Goal: Transaction & Acquisition: Purchase product/service

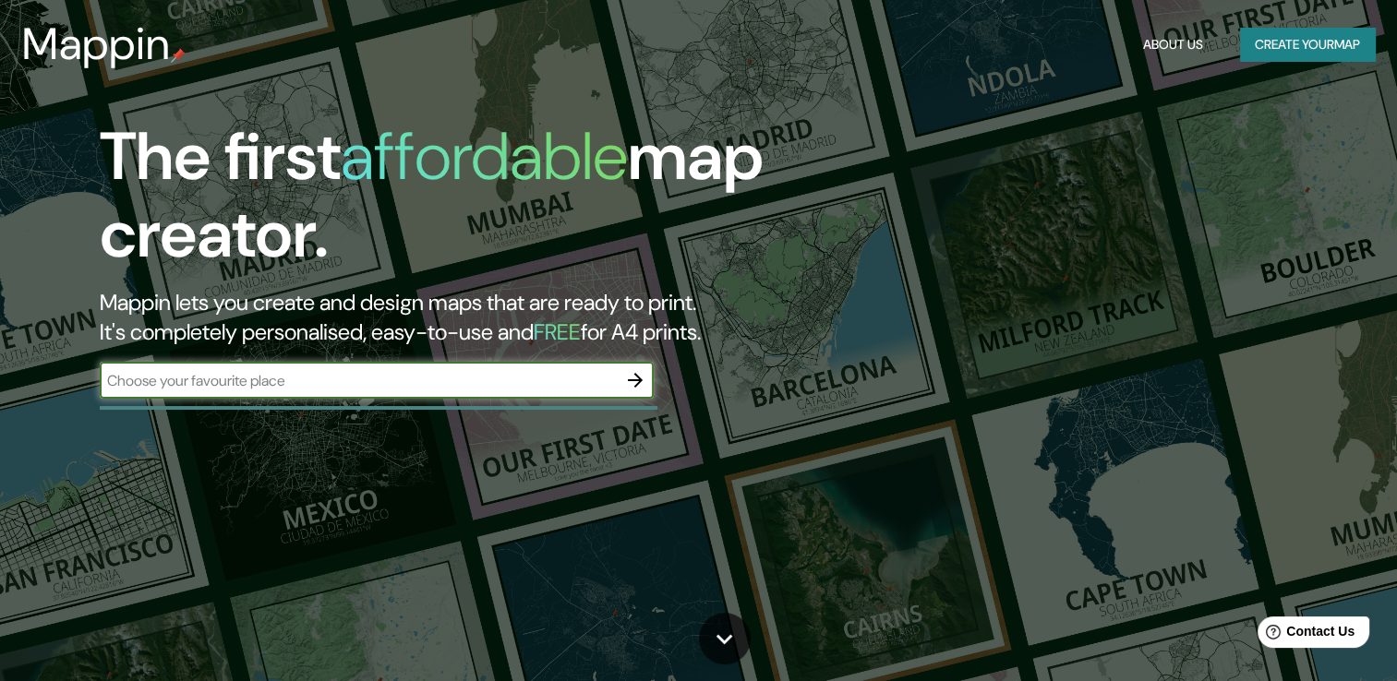
click at [474, 378] on input "text" at bounding box center [358, 380] width 517 height 21
type input "[GEOGRAPHIC_DATA]"
click at [635, 379] on icon "button" at bounding box center [635, 380] width 15 height 15
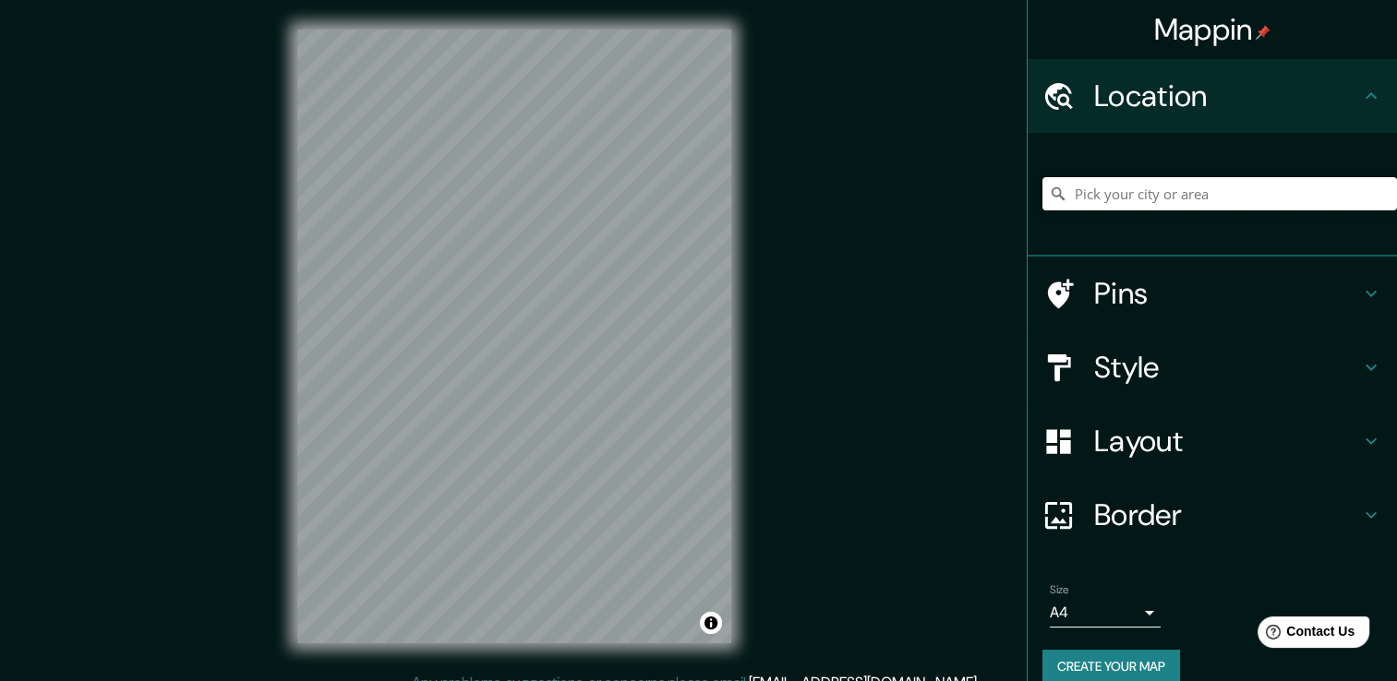
click at [1104, 197] on input "Pick your city or area" at bounding box center [1219, 193] width 354 height 33
type input "C"
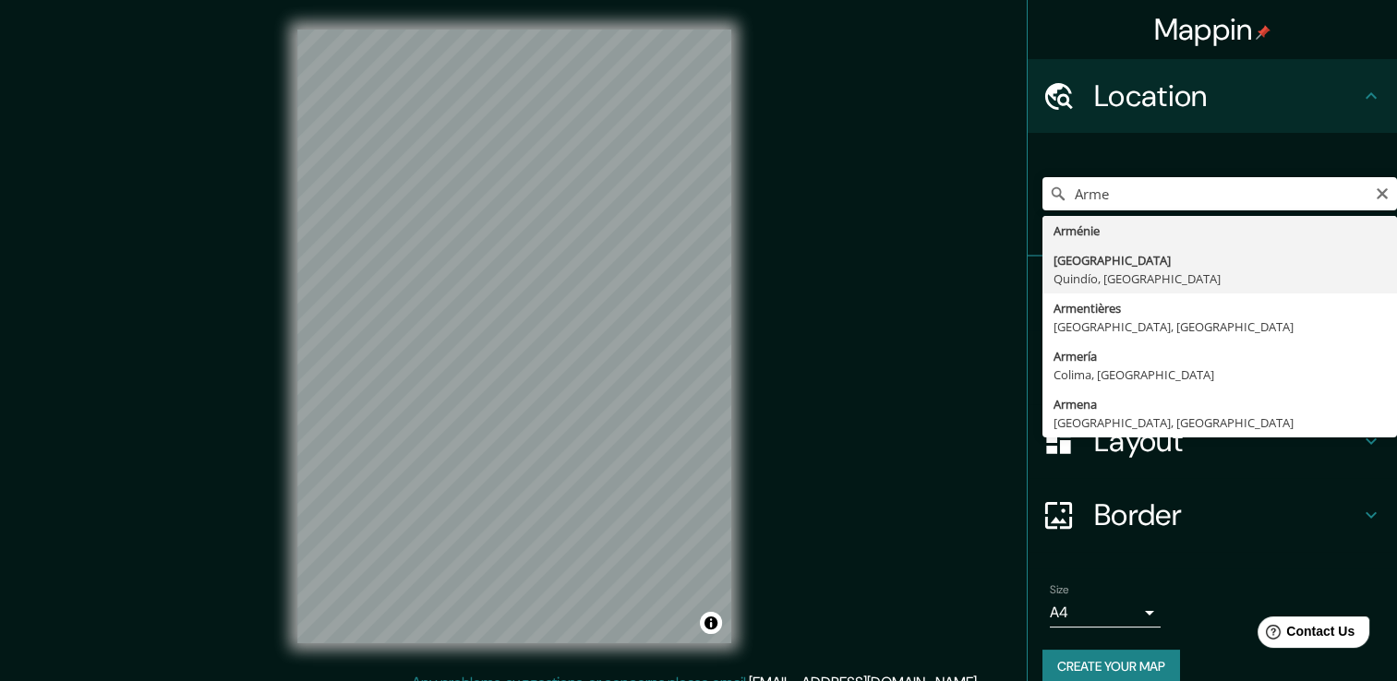
type input "[GEOGRAPHIC_DATA], [GEOGRAPHIC_DATA], [GEOGRAPHIC_DATA]"
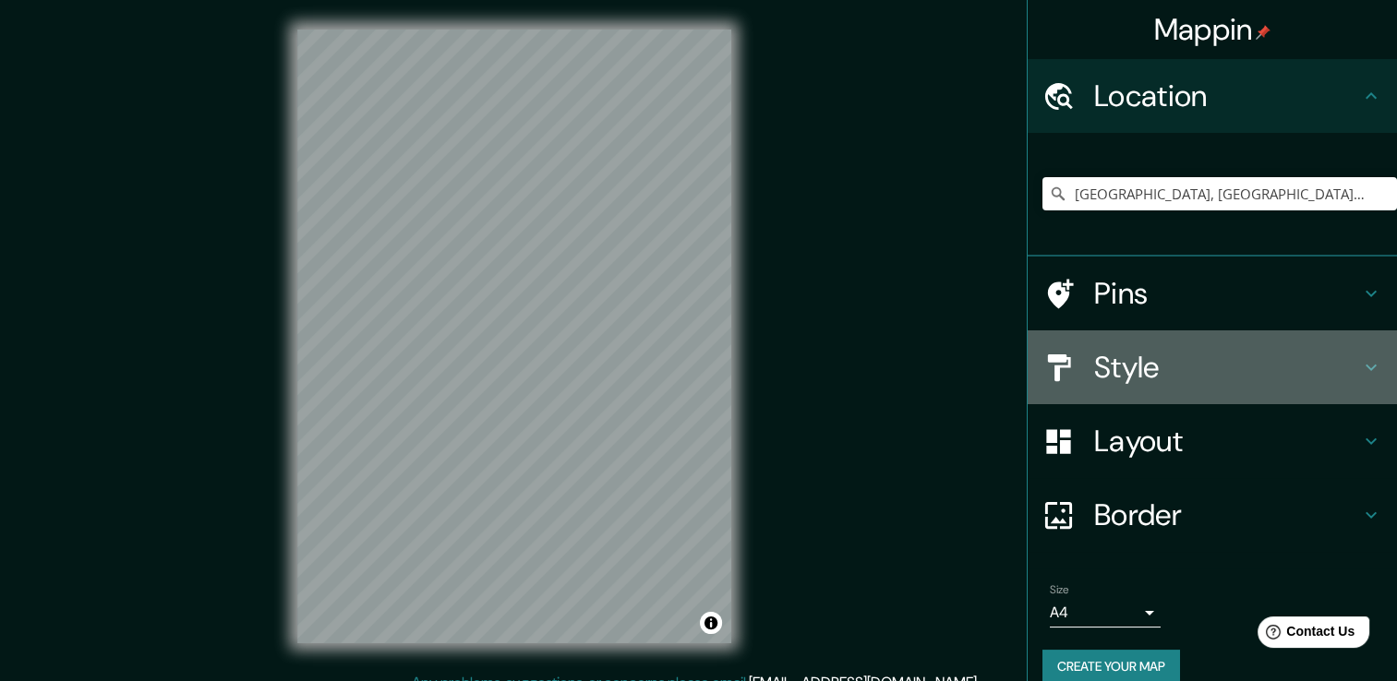
click at [1362, 377] on icon at bounding box center [1371, 367] width 22 height 22
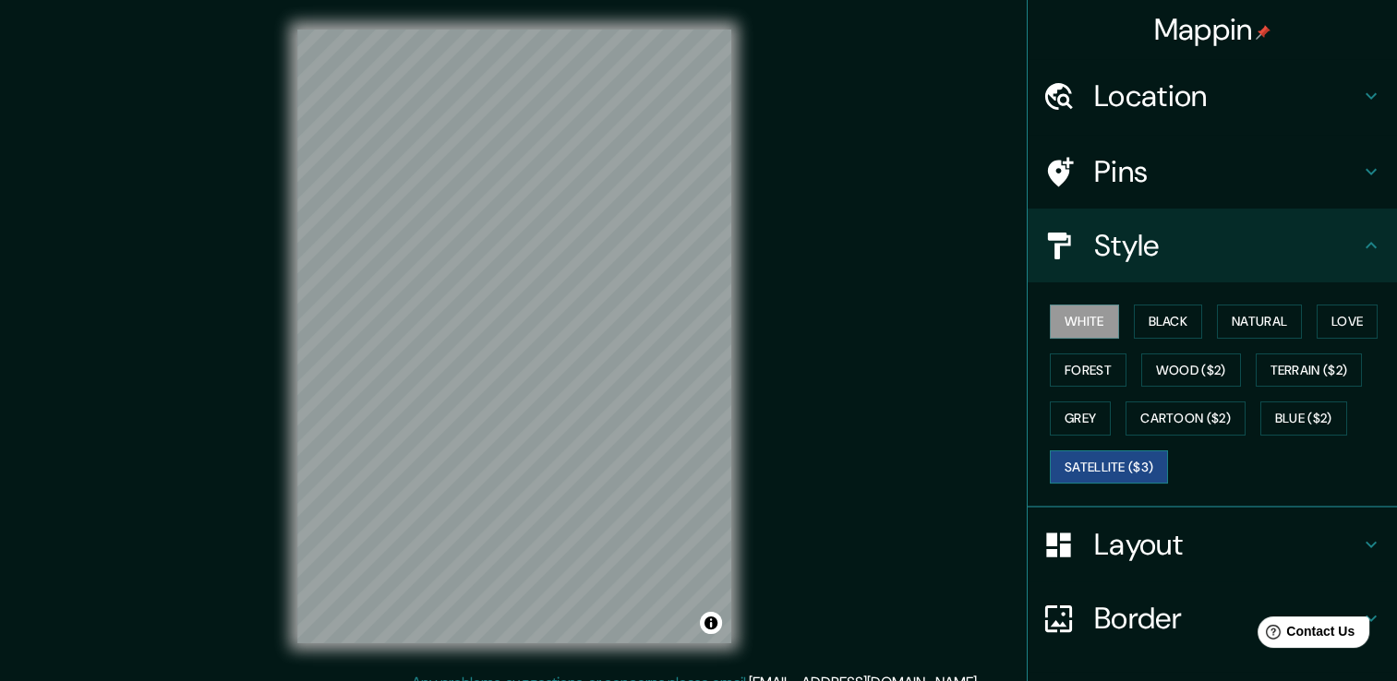
click at [1100, 466] on button "Satellite ($3)" at bounding box center [1109, 468] width 118 height 34
click at [1283, 378] on button "Terrain ($2)" at bounding box center [1309, 371] width 107 height 34
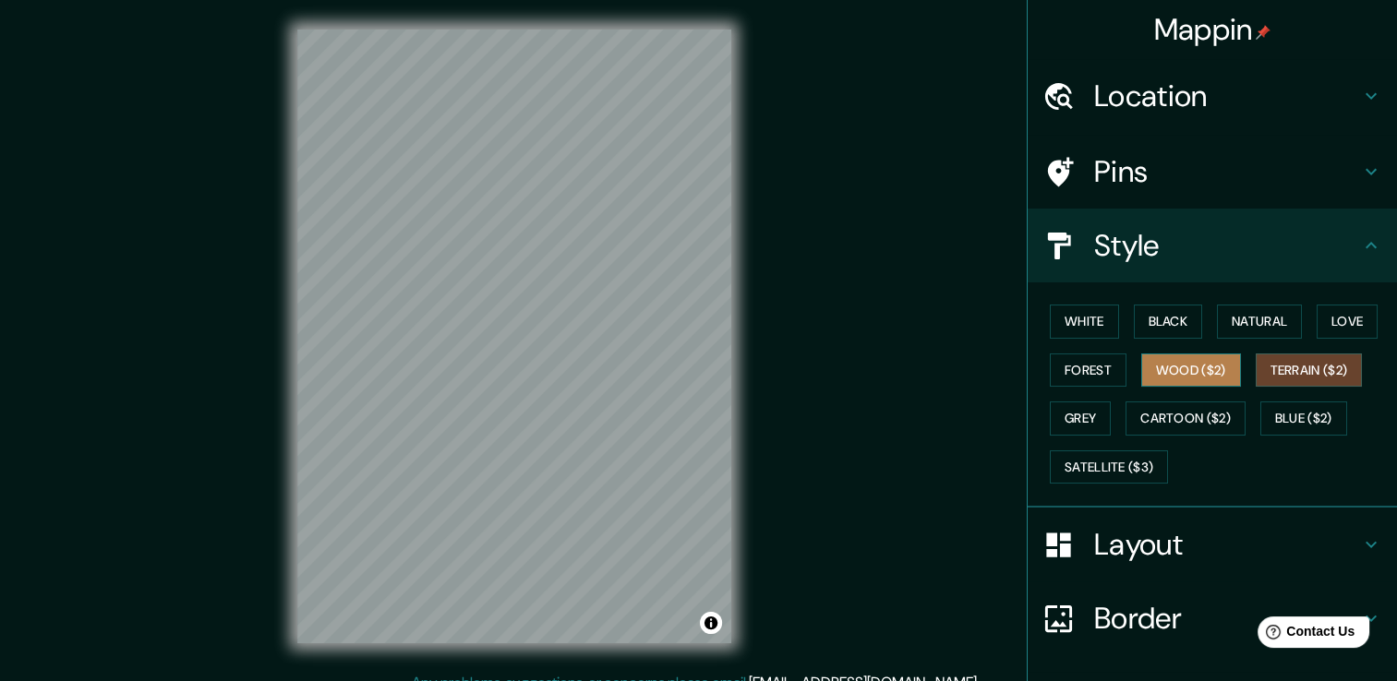
click at [1189, 378] on button "Wood ($2)" at bounding box center [1191, 371] width 100 height 34
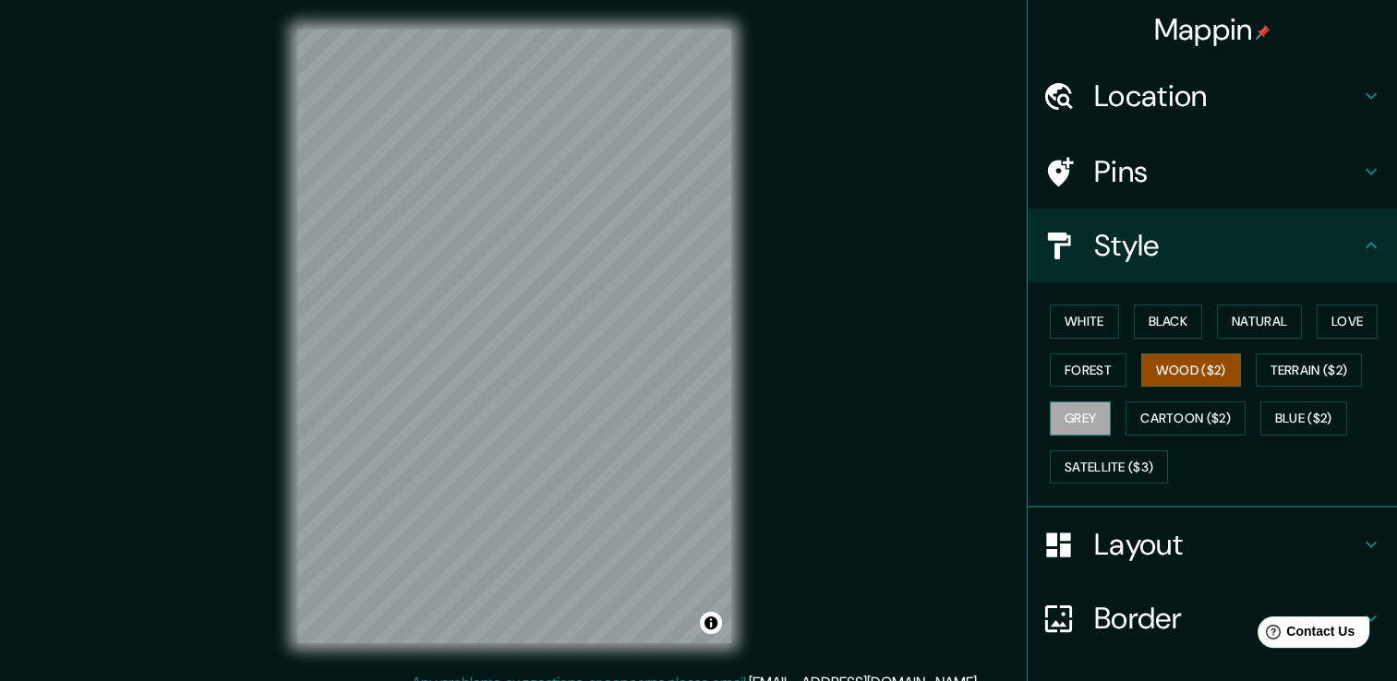
click at [1063, 425] on button "Grey" at bounding box center [1080, 419] width 61 height 34
click at [1144, 369] on button "Wood ($2)" at bounding box center [1191, 371] width 100 height 34
click at [1155, 327] on button "Black" at bounding box center [1168, 322] width 69 height 34
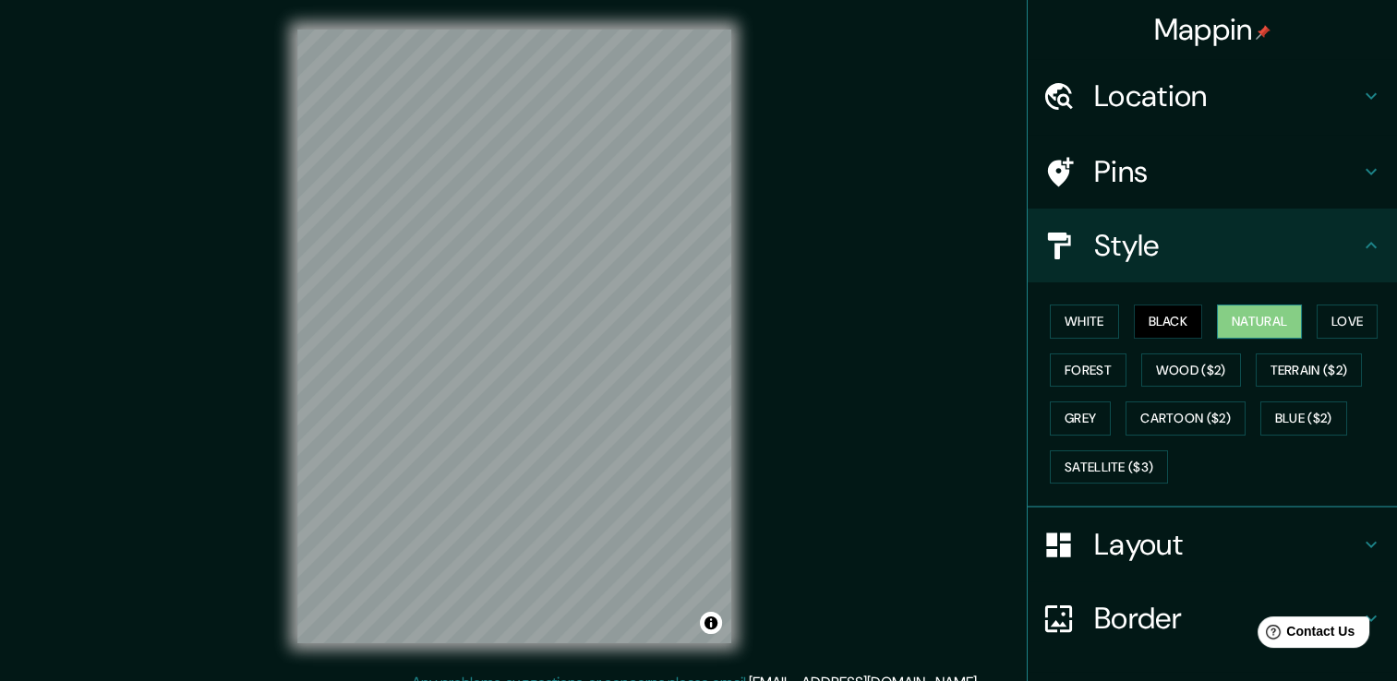
click at [1252, 327] on button "Natural" at bounding box center [1259, 322] width 85 height 34
click at [1071, 373] on button "Forest" at bounding box center [1088, 371] width 77 height 34
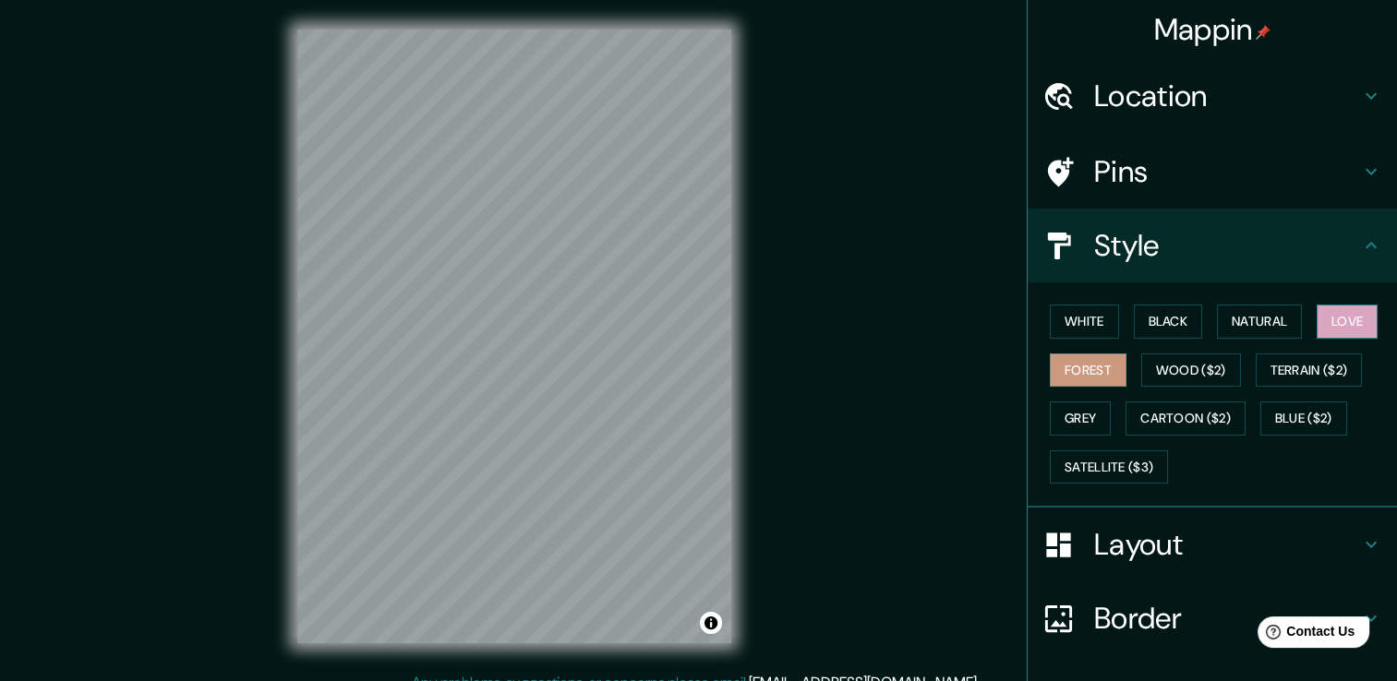
click at [1350, 323] on button "Love" at bounding box center [1346, 322] width 61 height 34
click at [1304, 394] on div "White Black Natural Love Forest Wood ($2) Terrain ($2) Grey Cartoon ($2) Blue (…" at bounding box center [1219, 394] width 354 height 194
click at [1301, 383] on button "Terrain ($2)" at bounding box center [1309, 371] width 107 height 34
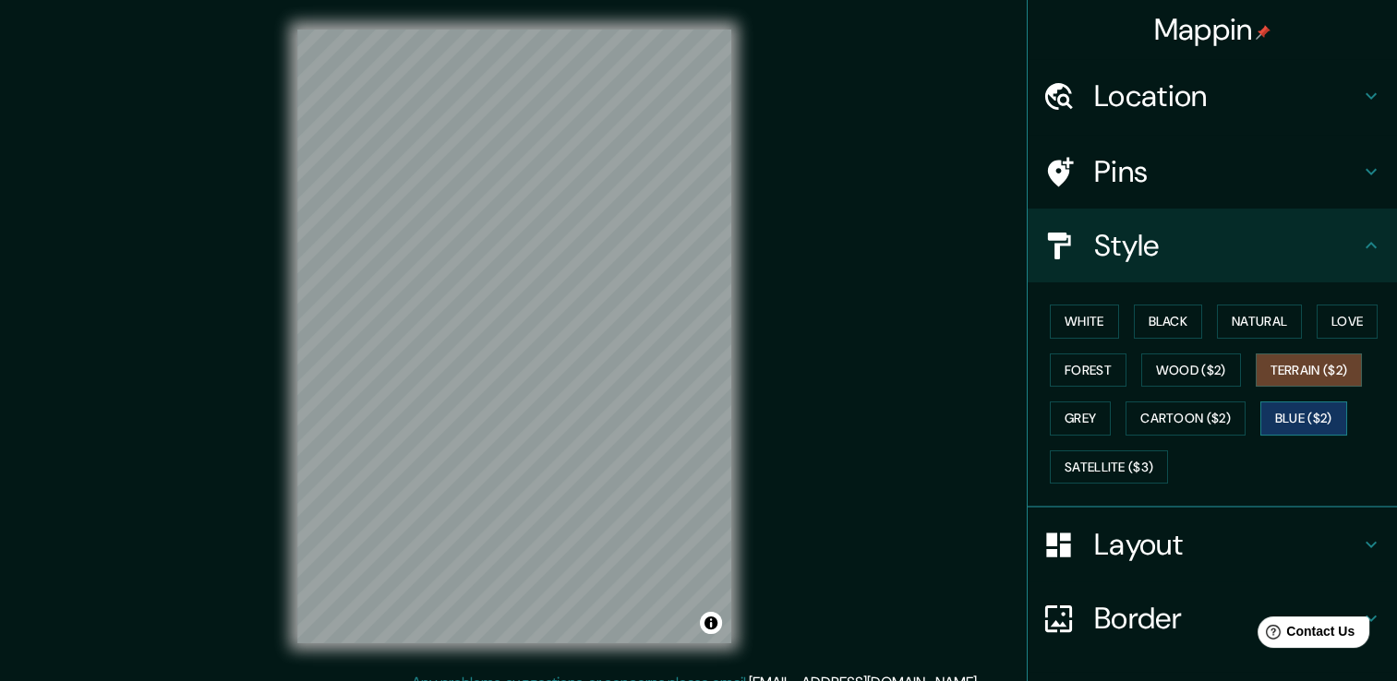
click at [1283, 414] on button "Blue ($2)" at bounding box center [1303, 419] width 87 height 34
click at [1157, 414] on button "Cartoon ($2)" at bounding box center [1185, 419] width 120 height 34
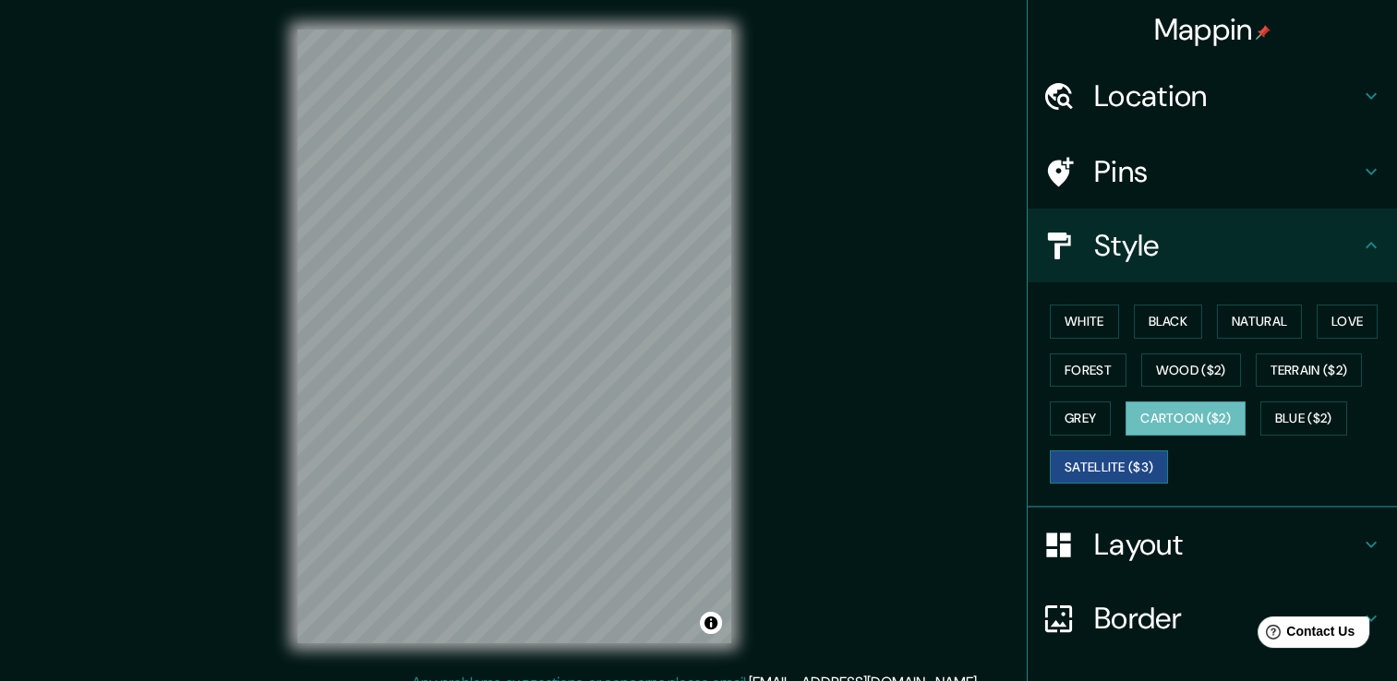
click at [1152, 475] on button "Satellite ($3)" at bounding box center [1109, 468] width 118 height 34
click at [1333, 362] on button "Terrain ($2)" at bounding box center [1309, 371] width 107 height 34
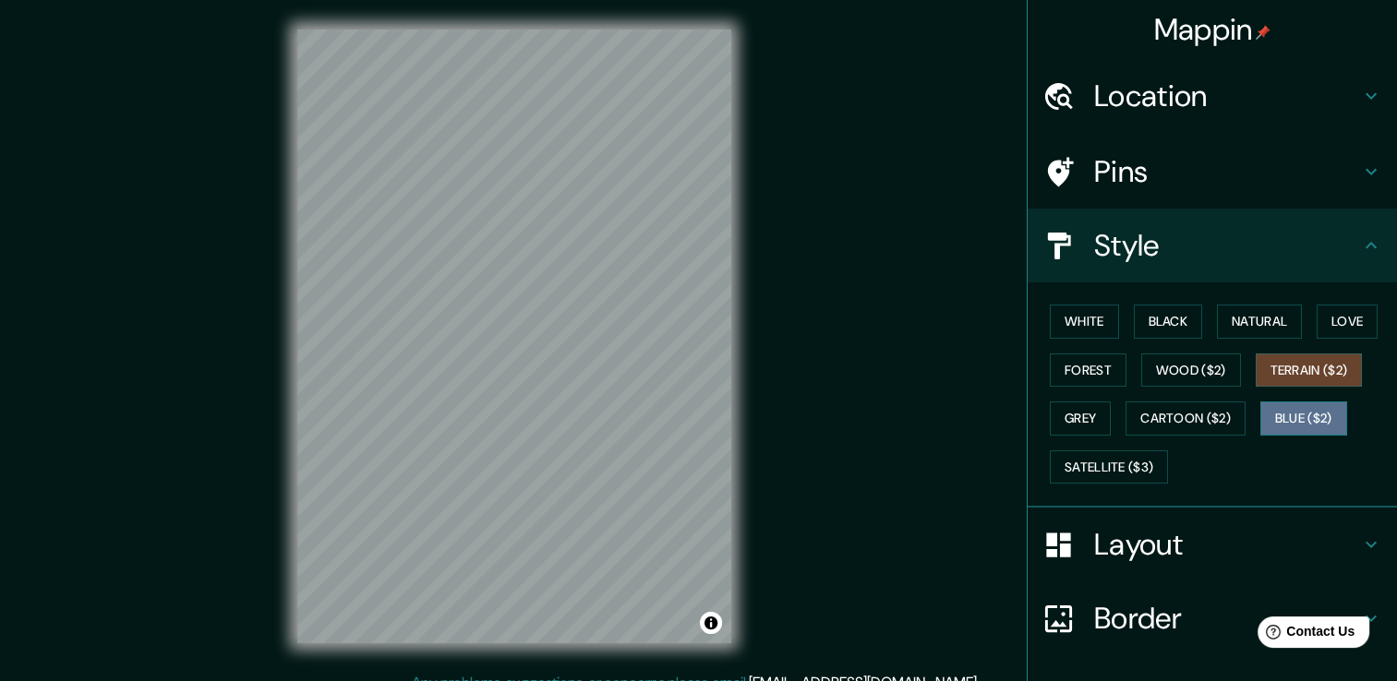
click at [1305, 415] on button "Blue ($2)" at bounding box center [1303, 419] width 87 height 34
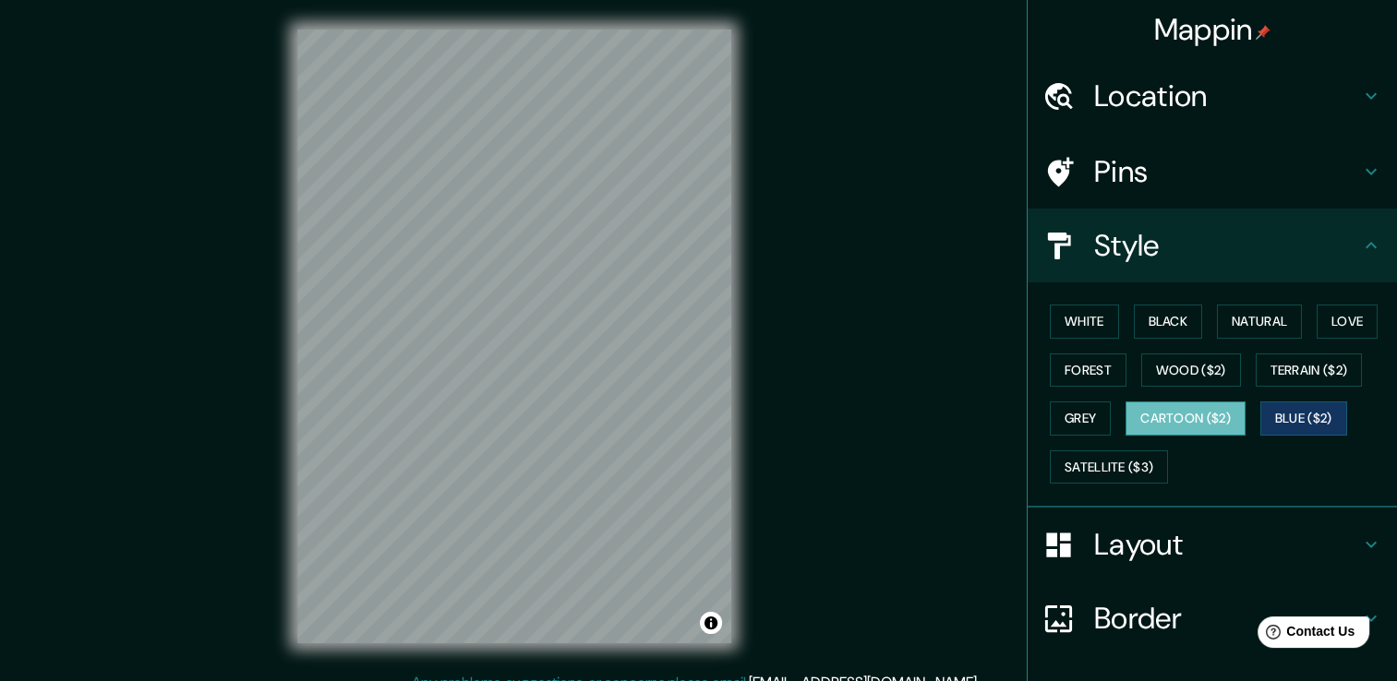
click at [1185, 413] on button "Cartoon ($2)" at bounding box center [1185, 419] width 120 height 34
